Goal: Task Accomplishment & Management: Use online tool/utility

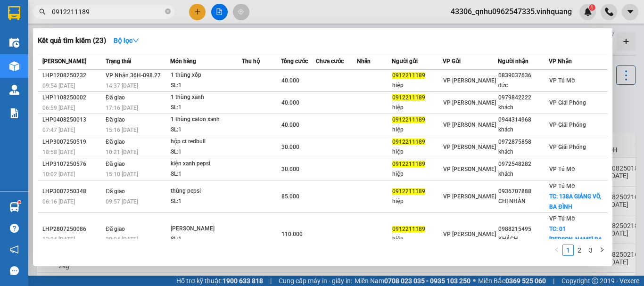
scroll to position [94, 0]
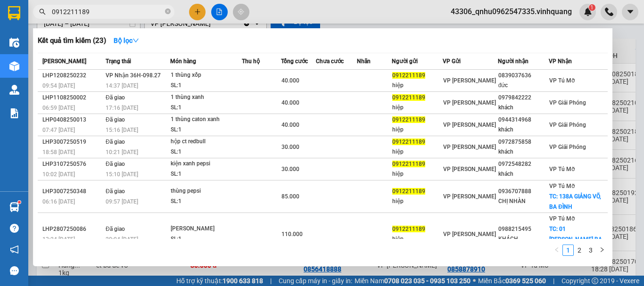
click at [151, 9] on input "0912211189" at bounding box center [107, 12] width 111 height 10
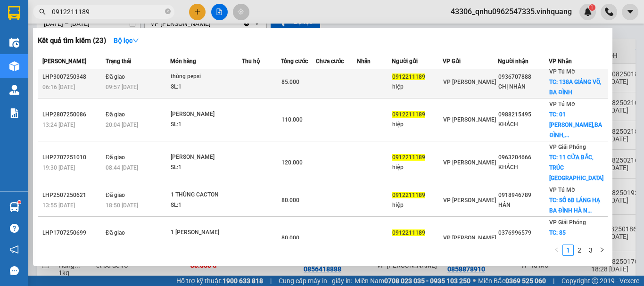
scroll to position [0, 0]
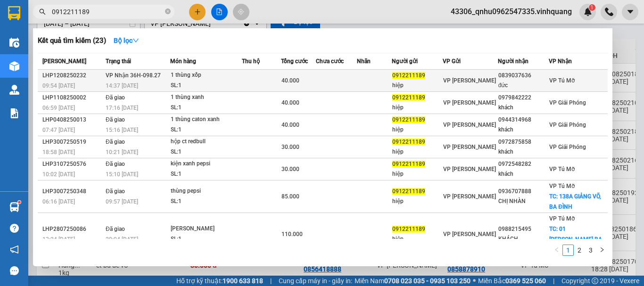
click at [517, 73] on div "0839037636" at bounding box center [523, 76] width 50 height 10
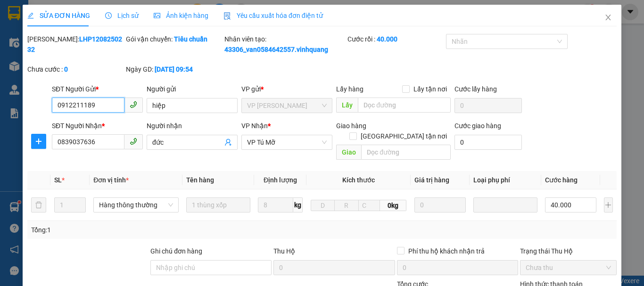
type input "0912211189"
type input "hiệp"
type input "0839037636"
type input "đức"
type input "40.000"
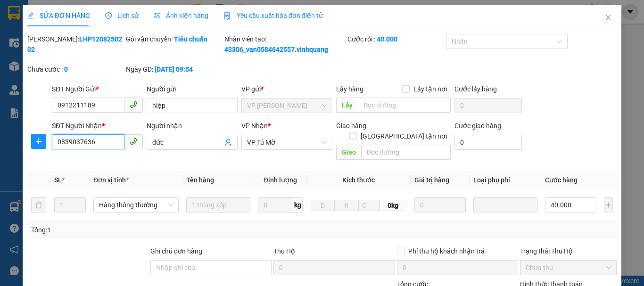
click at [64, 137] on input "0839037636" at bounding box center [88, 141] width 73 height 15
drag, startPoint x: 598, startPoint y: 17, endPoint x: 135, endPoint y: 8, distance: 462.7
click at [604, 17] on icon "close" at bounding box center [608, 18] width 8 height 8
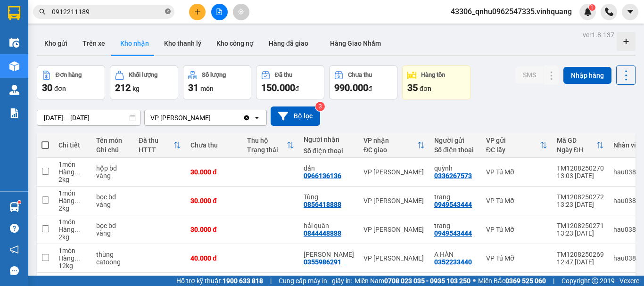
click at [167, 10] on icon "close-circle" at bounding box center [168, 11] width 6 height 6
click at [139, 11] on input "text" at bounding box center [107, 12] width 111 height 10
paste input "0839037636"
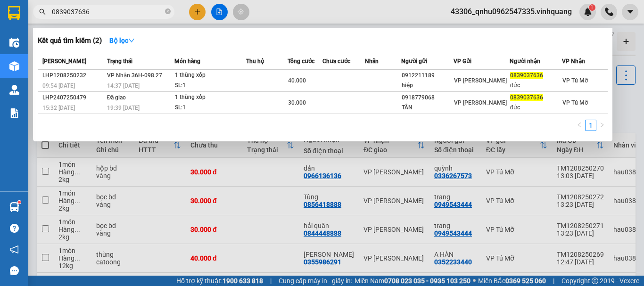
type input "0839037636"
click at [166, 12] on icon "close-circle" at bounding box center [168, 11] width 6 height 6
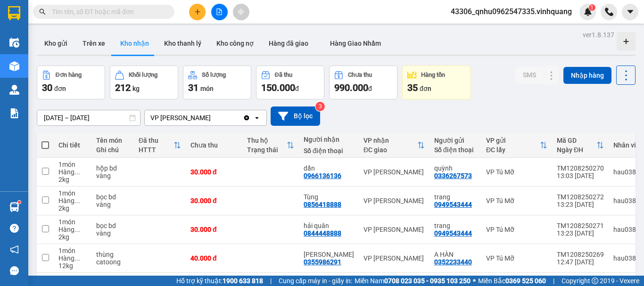
click at [143, 12] on input "text" at bounding box center [107, 12] width 111 height 10
paste input "0974799422"
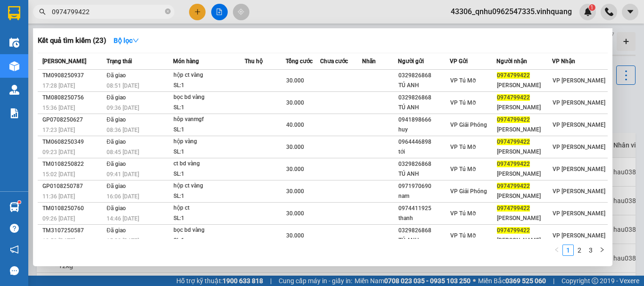
type input "0974799422"
drag, startPoint x: 168, startPoint y: 11, endPoint x: 155, endPoint y: 8, distance: 13.3
click at [169, 11] on icon "close-circle" at bounding box center [168, 11] width 6 height 6
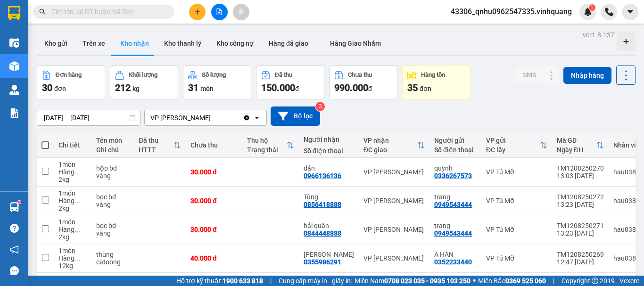
click at [145, 7] on input "text" at bounding box center [107, 12] width 111 height 10
paste input "0852286717"
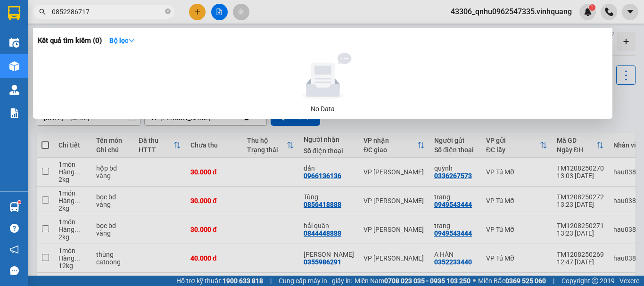
type input "0852286717"
click at [168, 13] on icon "close-circle" at bounding box center [168, 11] width 6 height 6
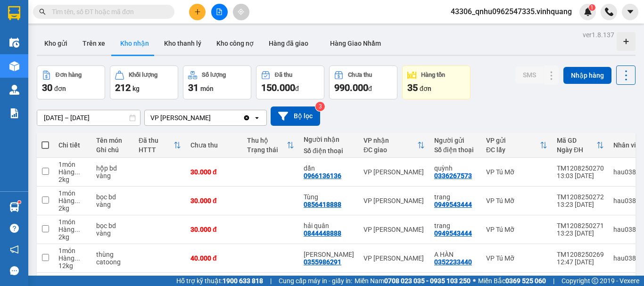
click at [147, 11] on input "text" at bounding box center [107, 12] width 111 height 10
paste input "0981447890"
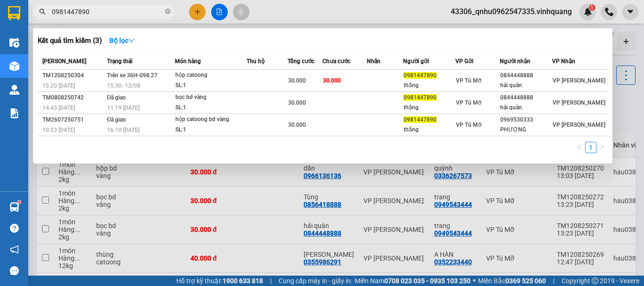
type input "0981447890"
click at [166, 10] on icon "close-circle" at bounding box center [168, 11] width 6 height 6
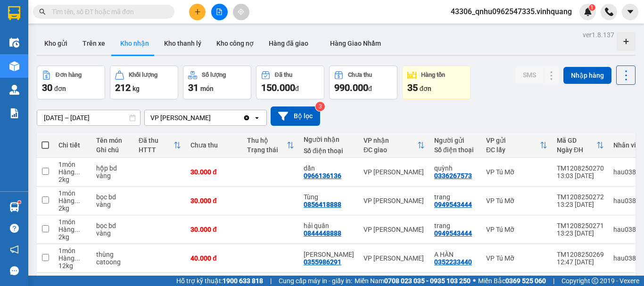
click at [150, 8] on input "text" at bounding box center [107, 12] width 111 height 10
paste input "0942447989"
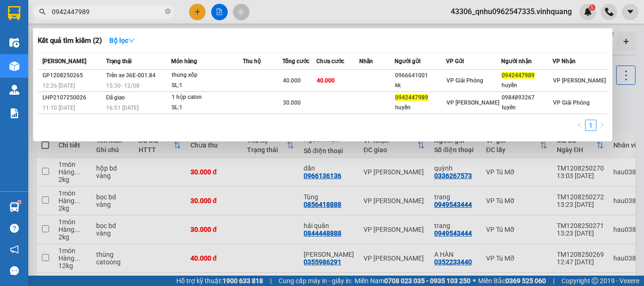
type input "0942447989"
click at [168, 14] on icon "close-circle" at bounding box center [168, 11] width 6 height 6
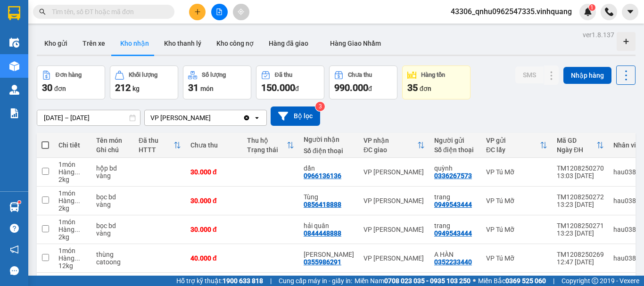
click at [146, 12] on input "text" at bounding box center [107, 12] width 111 height 10
paste input "0522137777"
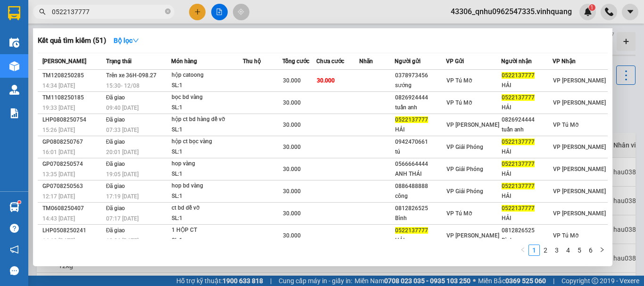
type input "0522137777"
click at [166, 12] on icon "close-circle" at bounding box center [168, 11] width 6 height 6
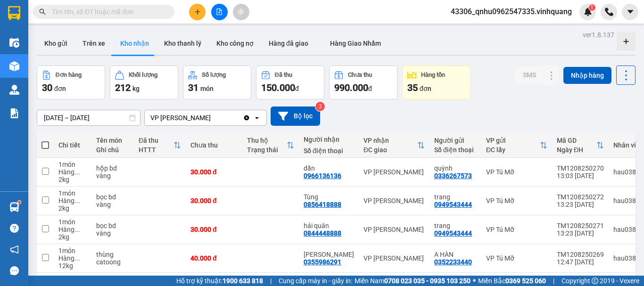
click at [151, 12] on input "text" at bounding box center [107, 12] width 111 height 10
paste input "0984344444"
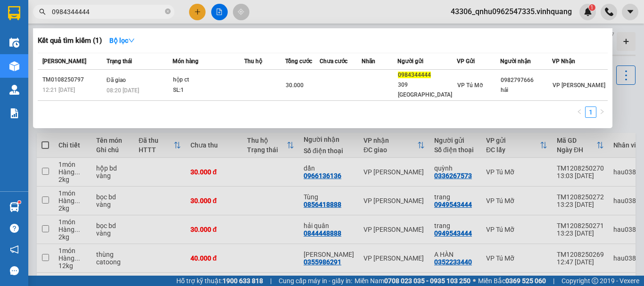
type input "0984344444"
click at [166, 11] on icon "close-circle" at bounding box center [168, 11] width 6 height 6
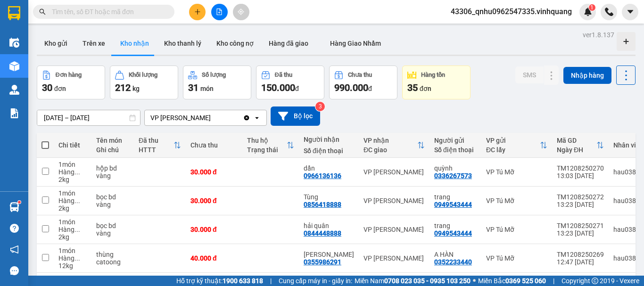
click at [149, 13] on input "text" at bounding box center [107, 12] width 111 height 10
paste input "0865648896"
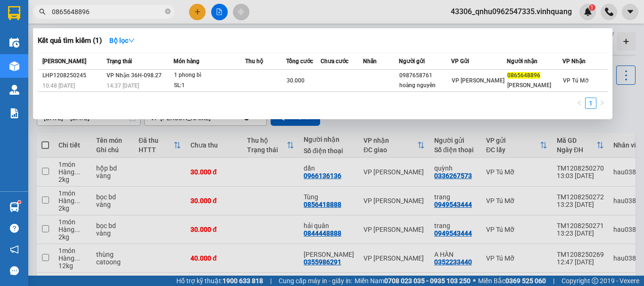
type input "0865648896"
click at [167, 12] on icon "close-circle" at bounding box center [168, 11] width 6 height 6
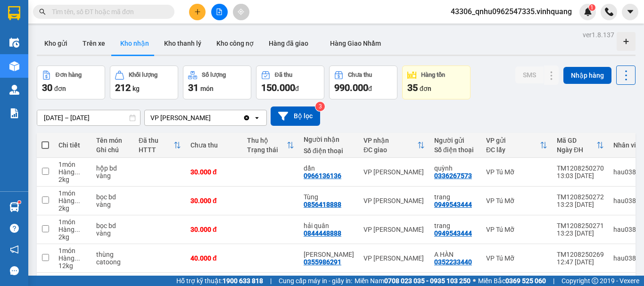
click at [132, 12] on input "text" at bounding box center [107, 12] width 111 height 10
paste input "0989759443"
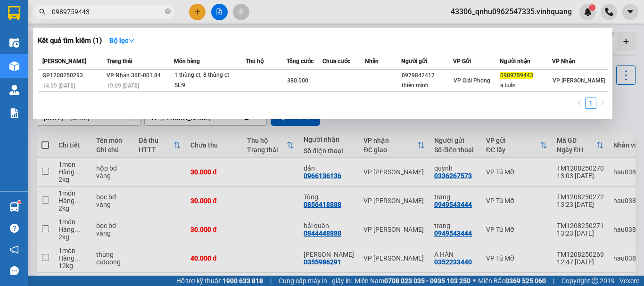
type input "0989759443"
